Goal: Task Accomplishment & Management: Complete application form

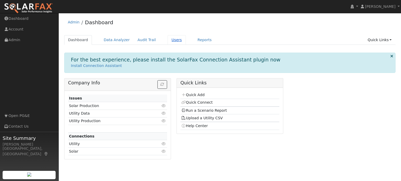
click at [169, 40] on link "Users" at bounding box center [177, 40] width 18 height 10
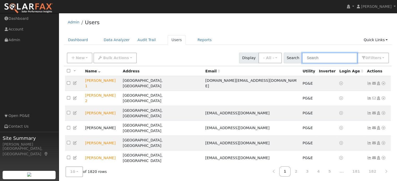
click at [319, 57] on input "text" at bounding box center [329, 58] width 55 height 11
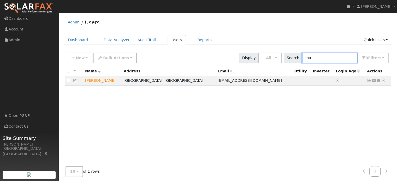
type input "a"
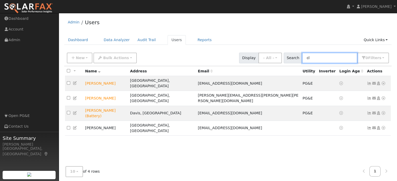
type input "c"
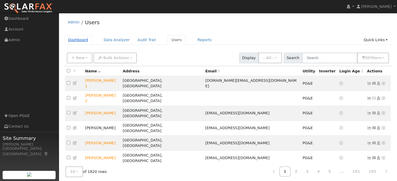
click at [75, 41] on link "Dashboard" at bounding box center [78, 40] width 28 height 10
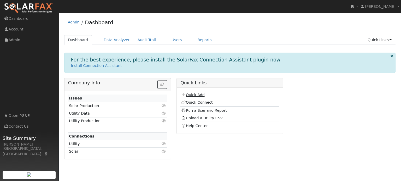
click at [195, 95] on link "Quick Add" at bounding box center [192, 95] width 23 height 4
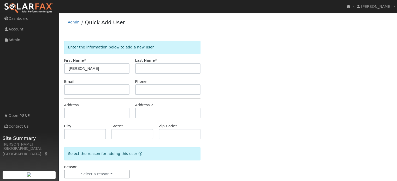
type input "[PERSON_NAME]"
click at [158, 68] on input "text" at bounding box center [168, 68] width 66 height 10
type input "[PERSON_NAME]"
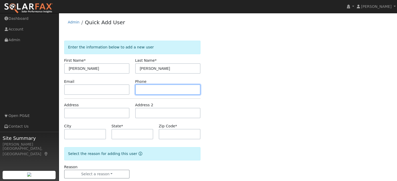
click at [157, 91] on input "text" at bounding box center [168, 90] width 66 height 10
paste input "[PHONE_NUMBER]"
type input "[PHONE_NUMBER]"
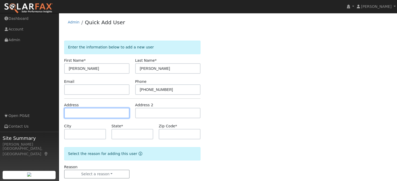
click at [81, 110] on input "text" at bounding box center [97, 113] width 66 height 10
type input "[STREET_ADDRESS][PERSON_NAME]"
type input "[GEOGRAPHIC_DATA]"
type input "CA"
type input "95687"
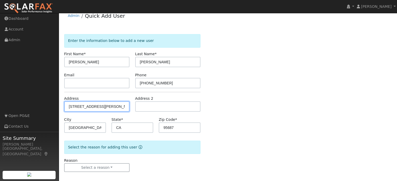
scroll to position [10, 0]
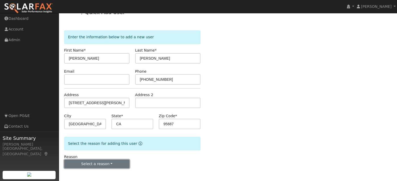
click at [107, 162] on button "Select a reason" at bounding box center [97, 164] width 66 height 9
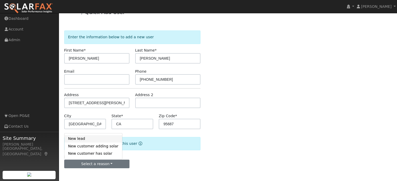
click at [84, 139] on link "New lead" at bounding box center [93, 139] width 58 height 7
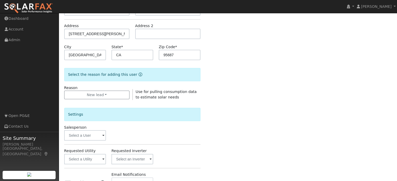
scroll to position [89, 0]
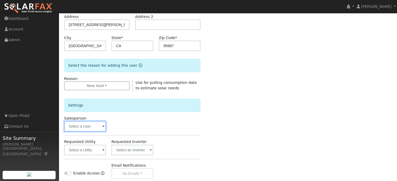
click at [88, 127] on input "text" at bounding box center [85, 126] width 42 height 10
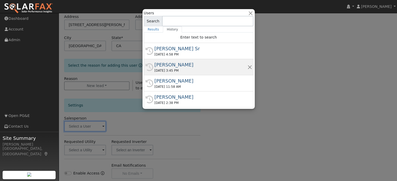
click at [170, 67] on div "[PERSON_NAME]" at bounding box center [201, 64] width 93 height 7
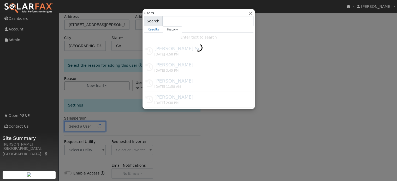
type input "[PERSON_NAME]"
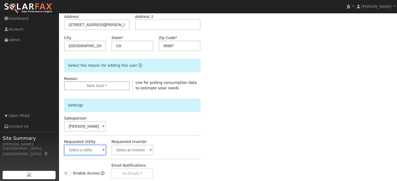
click at [99, 152] on input "text" at bounding box center [85, 150] width 42 height 10
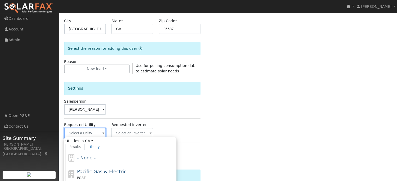
scroll to position [141, 0]
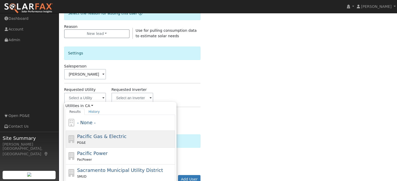
click at [107, 132] on div "Pacific Gas & Electric PG&E" at bounding box center [121, 139] width 110 height 17
type input "Pacific Gas & Electric"
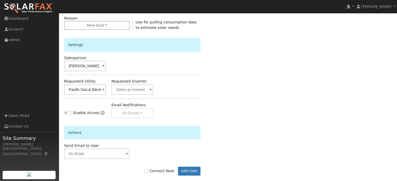
scroll to position [156, 0]
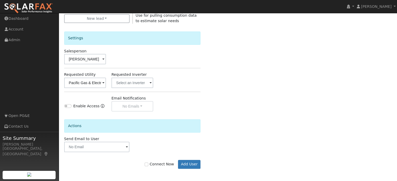
click at [150, 166] on label "Connect Now" at bounding box center [159, 164] width 29 height 5
click at [148, 166] on input "Connect Now" at bounding box center [147, 165] width 4 height 4
checkbox input "true"
click at [199, 164] on button "Add User" at bounding box center [189, 164] width 23 height 9
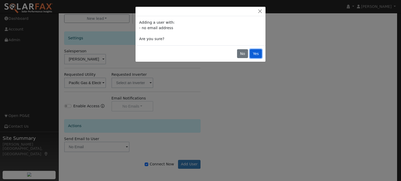
click at [257, 54] on button "Yes" at bounding box center [256, 53] width 12 height 9
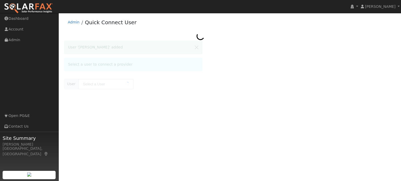
type input "[PERSON_NAME]"
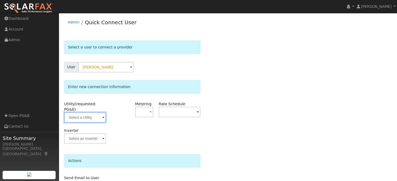
click at [81, 116] on input "text" at bounding box center [85, 118] width 42 height 10
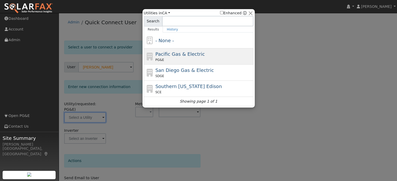
click at [161, 55] on span "Pacific Gas & Electric" at bounding box center [179, 53] width 49 height 5
type input "PG&E"
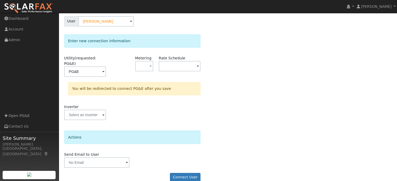
scroll to position [48, 0]
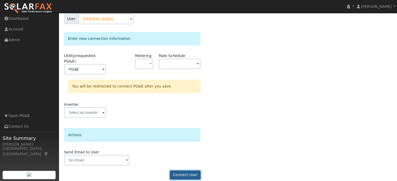
click at [181, 171] on button "Connect User" at bounding box center [185, 175] width 31 height 9
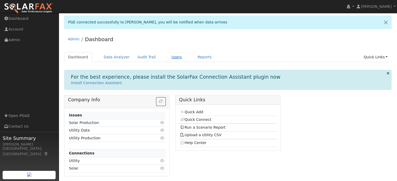
click at [170, 57] on link "Users" at bounding box center [177, 57] width 18 height 10
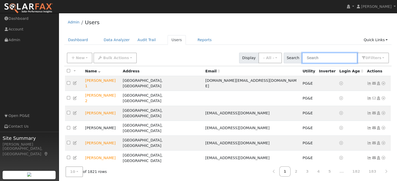
click at [319, 61] on input "text" at bounding box center [329, 58] width 55 height 11
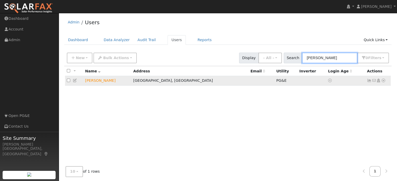
type input "[PERSON_NAME]"
click at [384, 81] on icon at bounding box center [383, 81] width 5 height 4
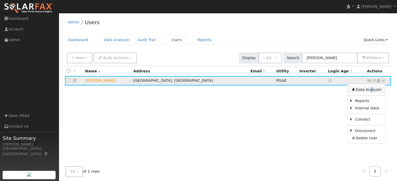
click at [370, 91] on link "Data Analyzer" at bounding box center [367, 89] width 38 height 7
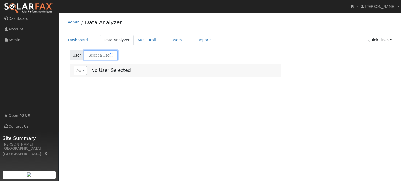
type input "[PERSON_NAME]"
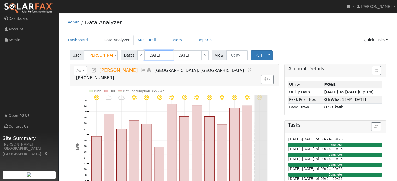
click at [162, 56] on input "[DATE]" at bounding box center [158, 55] width 29 height 10
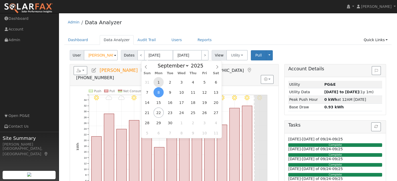
click at [158, 86] on span "1" at bounding box center [159, 82] width 10 height 10
type input "09/01/2025"
type input "09/30/2025"
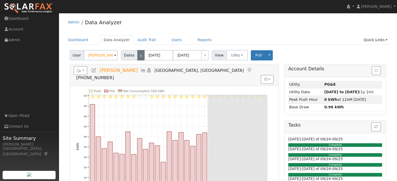
click at [138, 57] on link "<" at bounding box center [140, 55] width 7 height 10
type input "08/01/2025"
type input "08/31/2025"
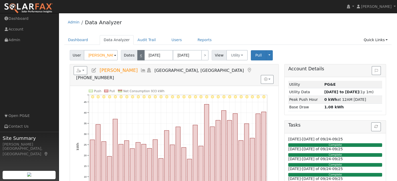
click at [138, 57] on link "<" at bounding box center [140, 55] width 7 height 10
type input "07/01/2025"
type input "07/31/2025"
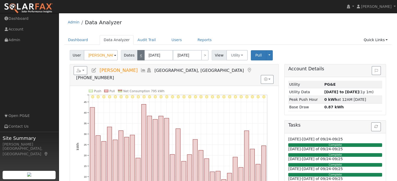
click at [138, 57] on link "<" at bounding box center [140, 55] width 7 height 10
type input "06/01/2025"
type input "06/30/2025"
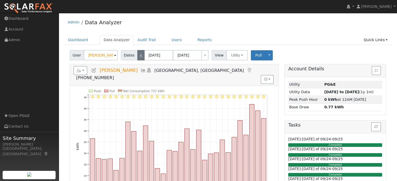
click at [138, 57] on link "<" at bounding box center [140, 55] width 7 height 10
type input "05/01/2025"
type input "05/31/2025"
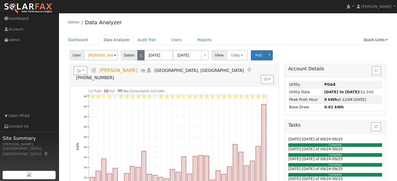
click at [138, 57] on link "<" at bounding box center [140, 55] width 7 height 10
type input "04/01/2025"
type input "04/30/2025"
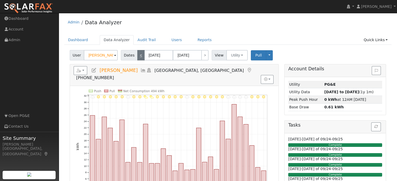
click at [138, 57] on link "<" at bounding box center [140, 55] width 7 height 10
type input "03/01/2025"
type input "03/31/2025"
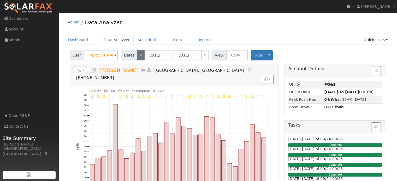
click at [138, 57] on link "<" at bounding box center [140, 55] width 7 height 10
type input "02/01/2025"
type input "02/28/2025"
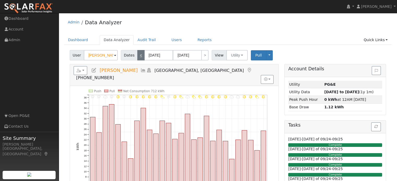
click at [138, 56] on link "<" at bounding box center [140, 55] width 7 height 10
type input "01/01/2025"
type input "01/31/2025"
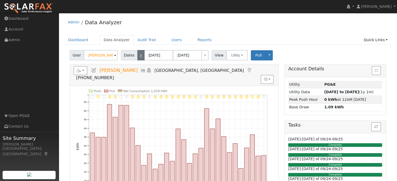
click at [138, 56] on link "<" at bounding box center [140, 55] width 7 height 10
type input "12/01/2024"
type input "12/31/2024"
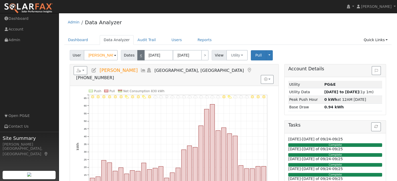
click at [138, 56] on link "<" at bounding box center [140, 55] width 7 height 10
type input "11/01/2024"
type input "11/30/2024"
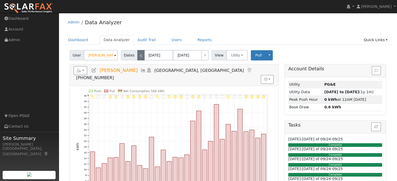
click at [138, 56] on link "<" at bounding box center [140, 55] width 7 height 10
type input "10/01/2024"
type input "10/31/2024"
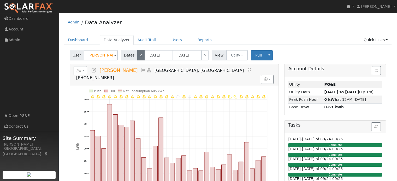
click at [138, 56] on link "<" at bounding box center [140, 55] width 7 height 10
type input "09/01/2024"
type input "09/30/2024"
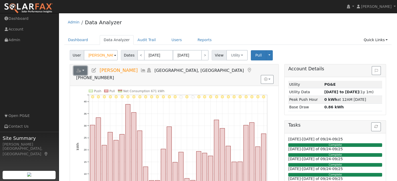
click at [83, 70] on button "button" at bounding box center [81, 70] width 14 height 9
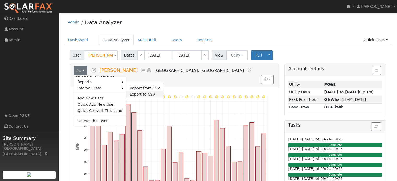
click at [132, 94] on link "Export to CSV" at bounding box center [145, 94] width 38 height 6
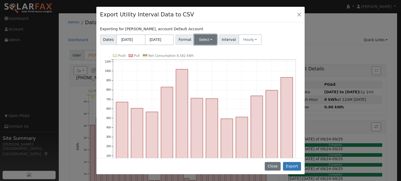
click at [202, 37] on button "Select" at bounding box center [205, 39] width 23 height 10
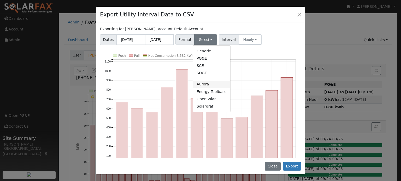
click at [206, 85] on link "Aurora" at bounding box center [211, 84] width 37 height 7
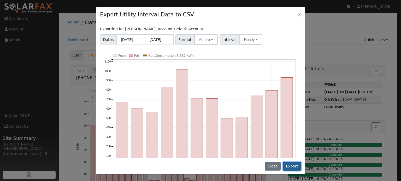
click at [293, 165] on button "Export" at bounding box center [292, 166] width 18 height 9
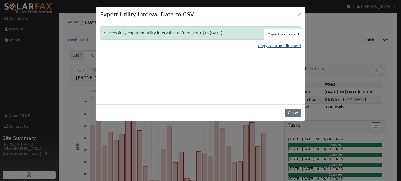
click at [283, 47] on link "Copy Data To Clipboard" at bounding box center [279, 45] width 43 height 5
click at [297, 16] on button "Close" at bounding box center [299, 14] width 7 height 7
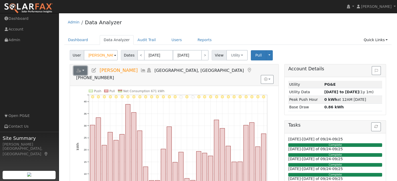
click at [84, 69] on button "button" at bounding box center [81, 70] width 14 height 9
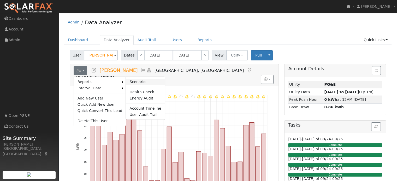
click at [140, 81] on link "Scenario" at bounding box center [145, 82] width 39 height 6
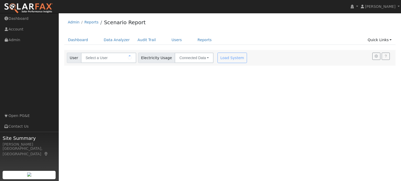
type input "[PERSON_NAME]"
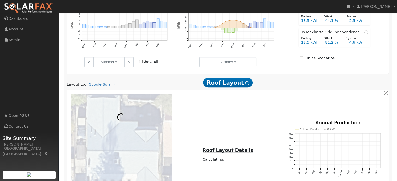
scroll to position [235, 0]
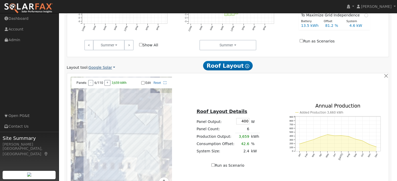
click at [95, 68] on link "Google Solar" at bounding box center [102, 67] width 27 height 5
click at [98, 92] on link "Aurora" at bounding box center [105, 91] width 36 height 7
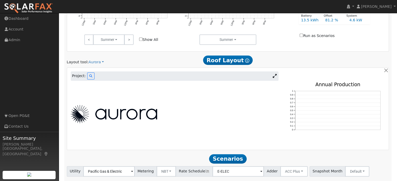
scroll to position [267, 0]
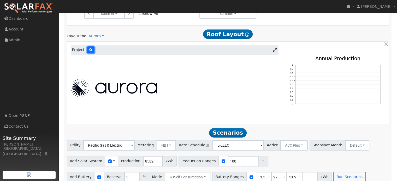
click at [89, 49] on icon at bounding box center [90, 50] width 3 height 3
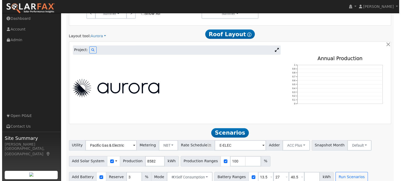
scroll to position [267, 0]
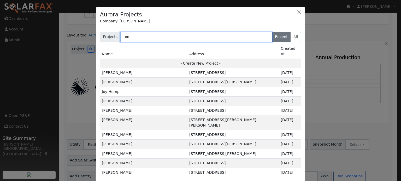
type input "a"
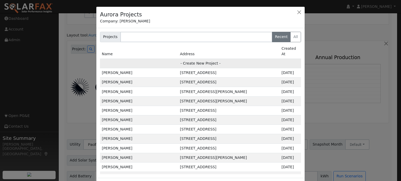
click at [195, 59] on td "- Create New Project -" at bounding box center [200, 63] width 201 height 9
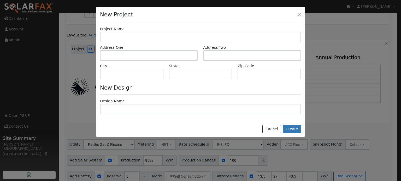
type input "Aurther Clark"
type input "106 Troy Court"
type input "Vacaville"
type input "CA"
type input "95687"
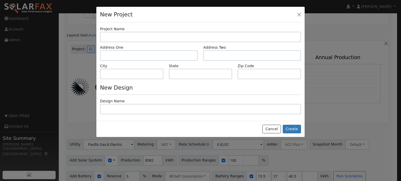
type input "Design"
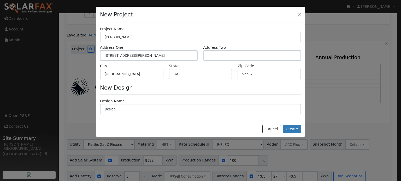
scroll to position [268, 0]
click at [293, 128] on button "Create" at bounding box center [292, 129] width 18 height 9
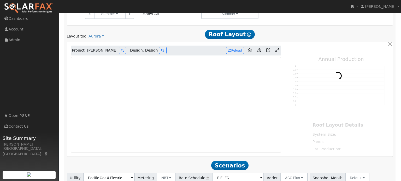
type input "0"
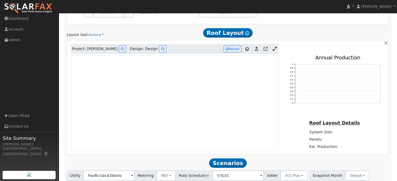
click at [276, 49] on icon at bounding box center [275, 49] width 4 height 4
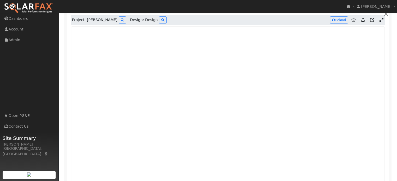
scroll to position [288, 0]
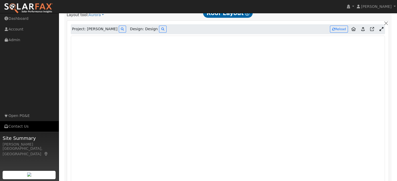
click at [0, 128] on link "Contact Us" at bounding box center [29, 126] width 59 height 11
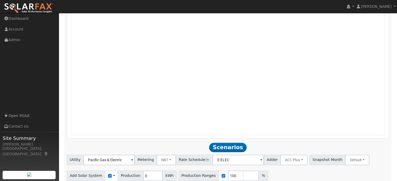
scroll to position [418, 0]
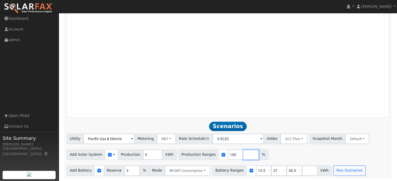
click at [243, 156] on input "number" at bounding box center [251, 155] width 16 height 10
type input "130"
drag, startPoint x: 255, startPoint y: 156, endPoint x: 253, endPoint y: 154, distance: 3.0
click at [259, 156] on input "number" at bounding box center [267, 155] width 16 height 10
type input "150"
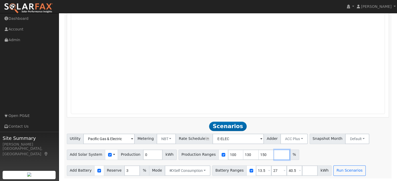
click at [274, 157] on input "number" at bounding box center [282, 155] width 16 height 10
type input "200"
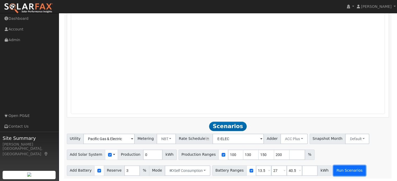
click at [345, 171] on button "Run Scenarios" at bounding box center [349, 171] width 32 height 10
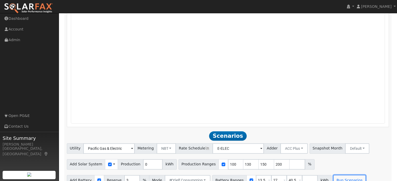
scroll to position [436, 0]
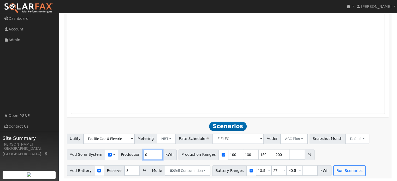
click at [146, 155] on input "0" at bounding box center [153, 155] width 20 height 10
type input "8579"
click at [340, 171] on button "Run Scenarios" at bounding box center [349, 171] width 32 height 10
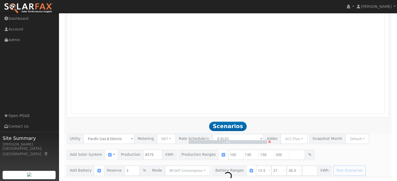
scroll to position [418, 0]
type input "11.4"
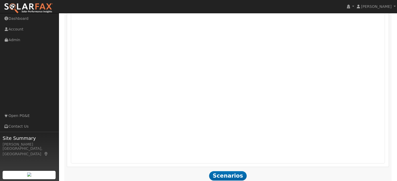
scroll to position [367, 0]
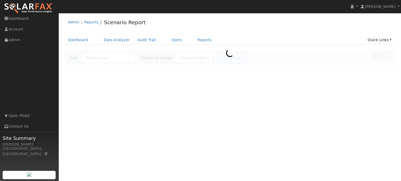
type input "[PERSON_NAME]"
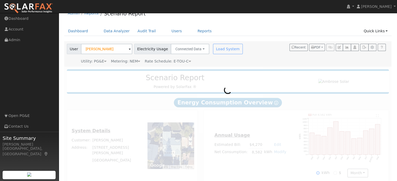
scroll to position [14, 0]
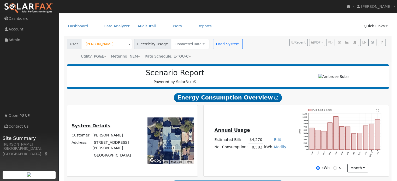
type input "11156"
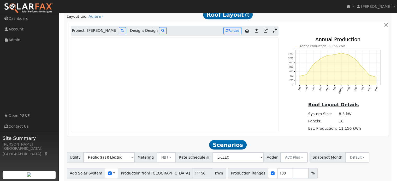
scroll to position [275, 0]
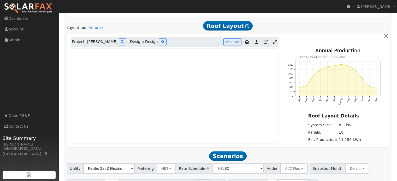
click at [276, 42] on icon at bounding box center [275, 42] width 4 height 4
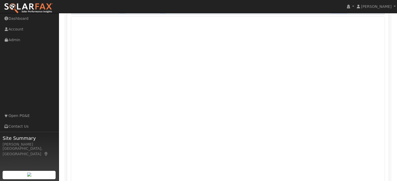
scroll to position [315, 0]
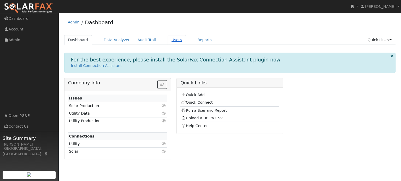
click at [168, 42] on link "Users" at bounding box center [177, 40] width 18 height 10
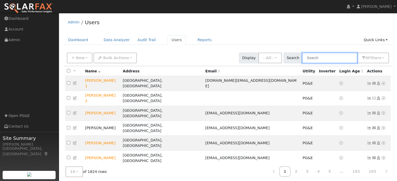
click at [314, 58] on input "text" at bounding box center [329, 58] width 55 height 11
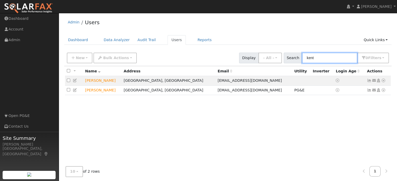
type input "kent"
